Goal: Task Accomplishment & Management: Manage account settings

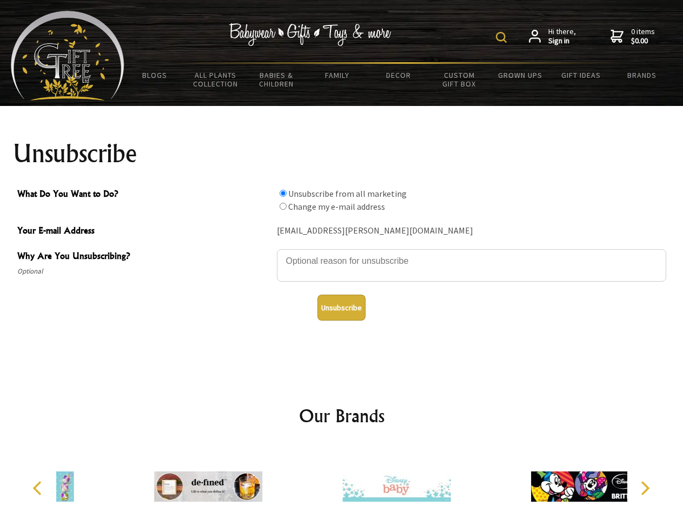
click at [503, 37] on img at bounding box center [501, 37] width 11 height 11
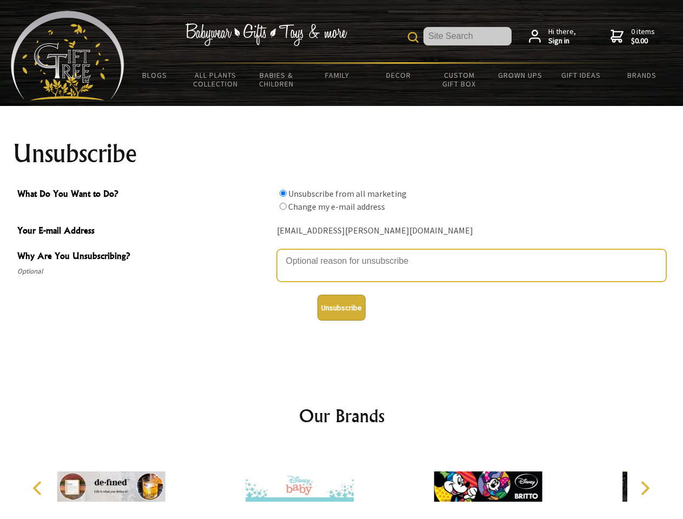
click at [342, 253] on textarea "Why Are You Unsubscribing?" at bounding box center [471, 265] width 389 height 32
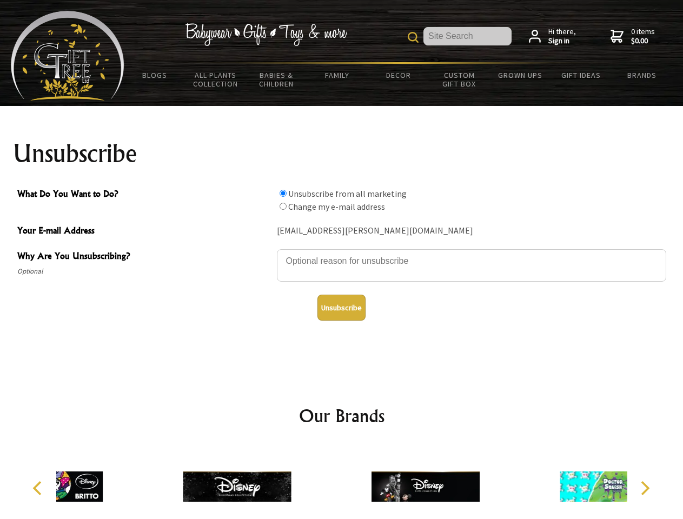
click at [283, 193] on input "What Do You Want to Do?" at bounding box center [283, 193] width 7 height 7
click at [283, 206] on input "What Do You Want to Do?" at bounding box center [283, 206] width 7 height 7
radio input "true"
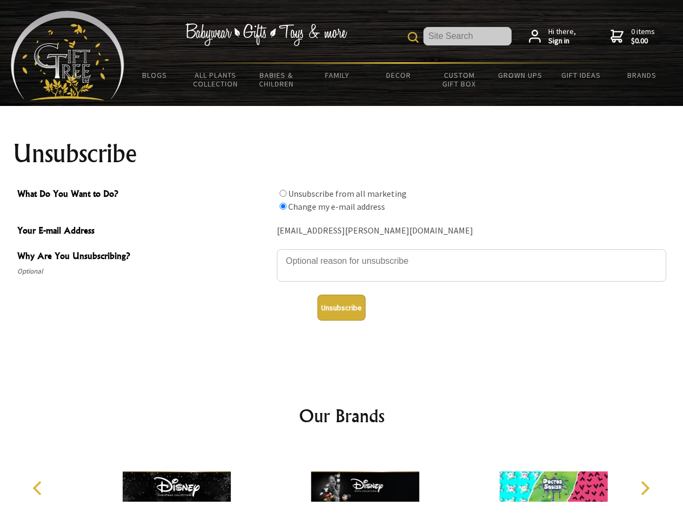
click at [341, 308] on button "Unsubscribe" at bounding box center [341, 308] width 48 height 26
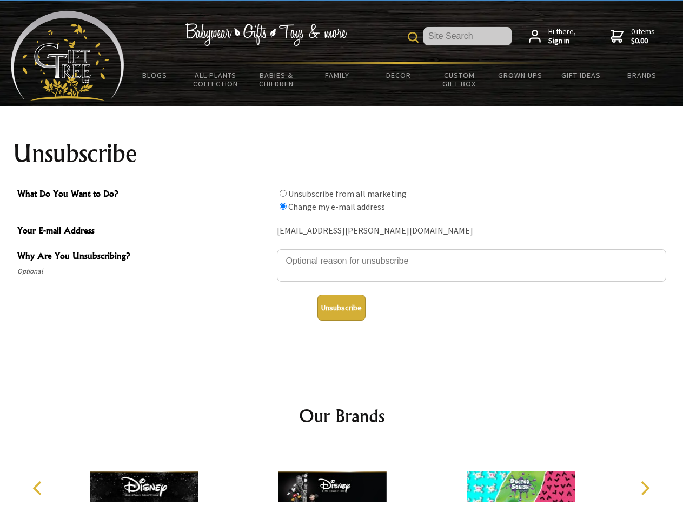
click at [342, 482] on img at bounding box center [332, 486] width 108 height 81
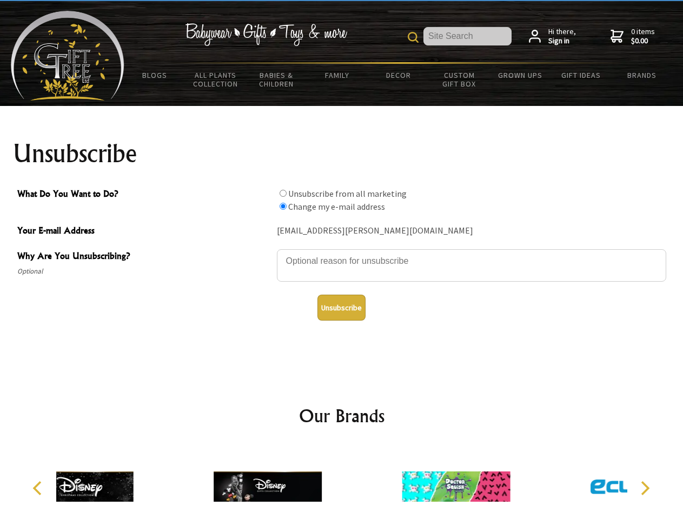
click at [39, 488] on icon "Previous" at bounding box center [38, 488] width 14 height 14
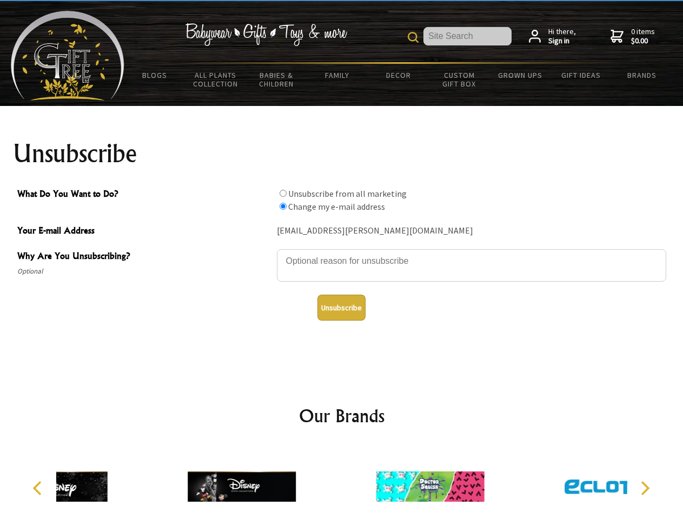
click at [645, 488] on icon "Next" at bounding box center [644, 488] width 14 height 14
